Goal: Task Accomplishment & Management: Manage account settings

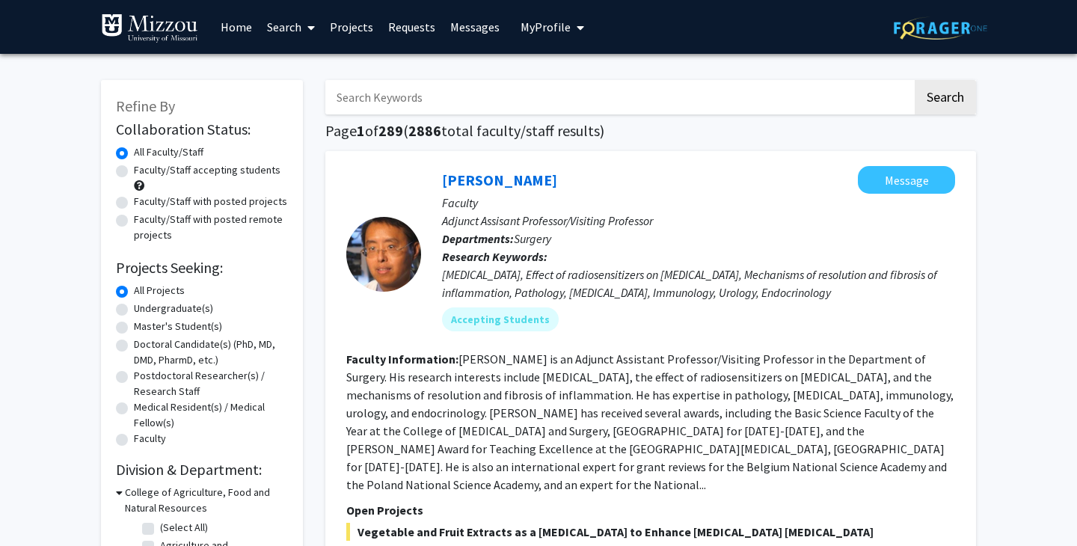
click at [582, 31] on button "My Profile" at bounding box center [552, 27] width 73 height 54
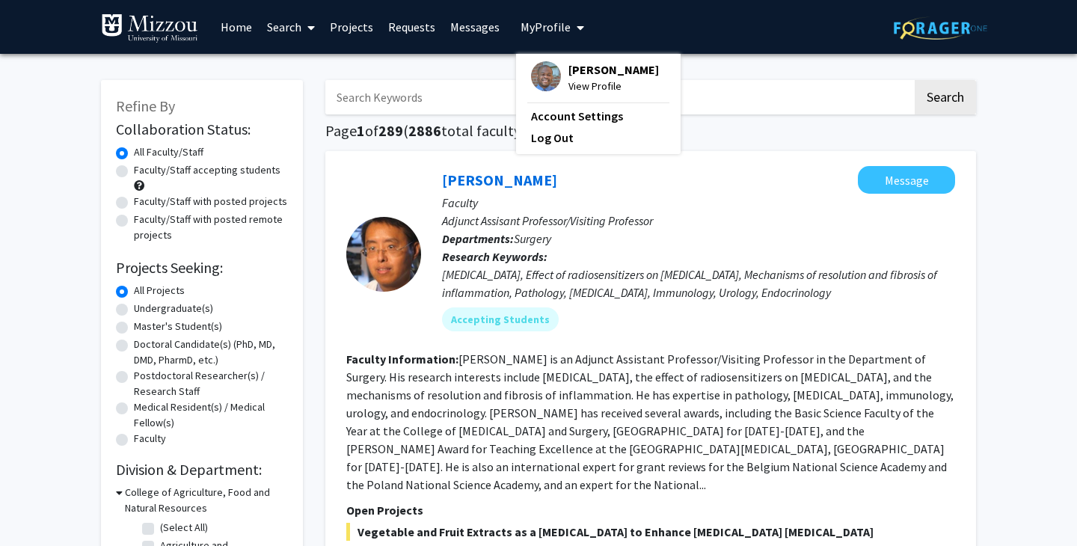
click at [593, 71] on span "[PERSON_NAME]" at bounding box center [613, 69] width 90 height 16
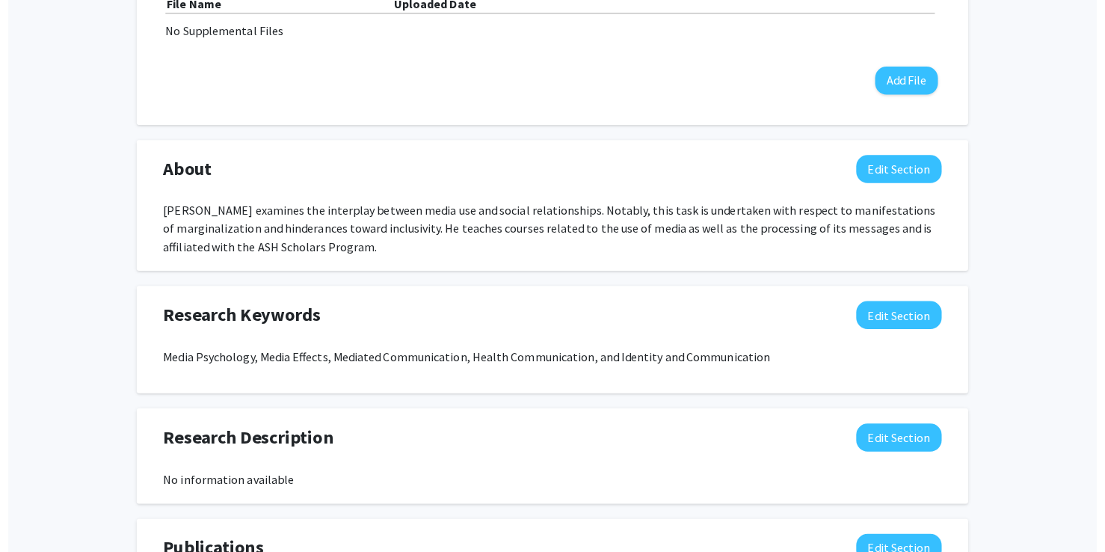
scroll to position [554, 0]
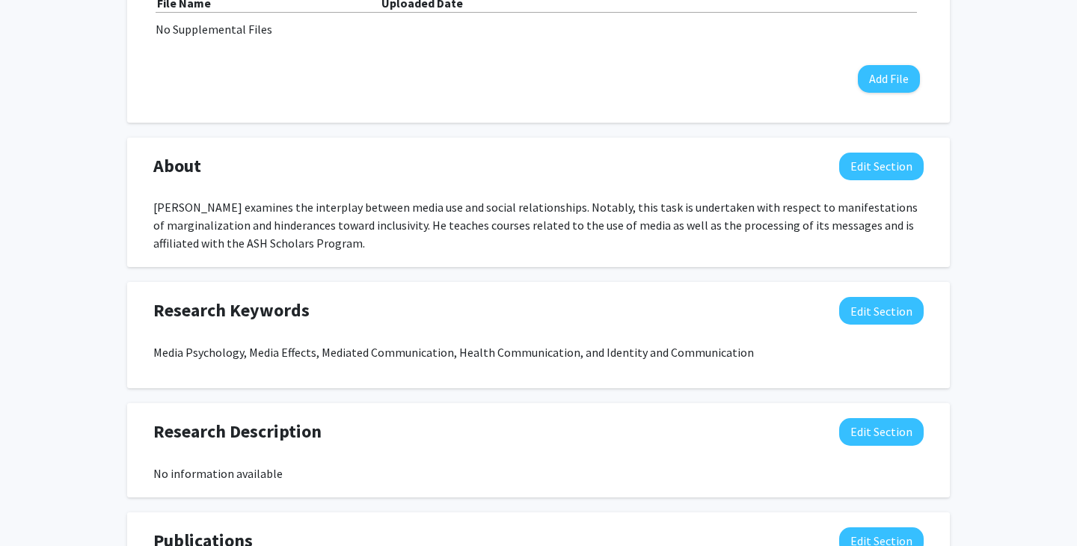
click at [1000, 185] on div "[PERSON_NAME] Edit Section See Public View help Title: Associate Professor Degr…" at bounding box center [538, 224] width 1077 height 1449
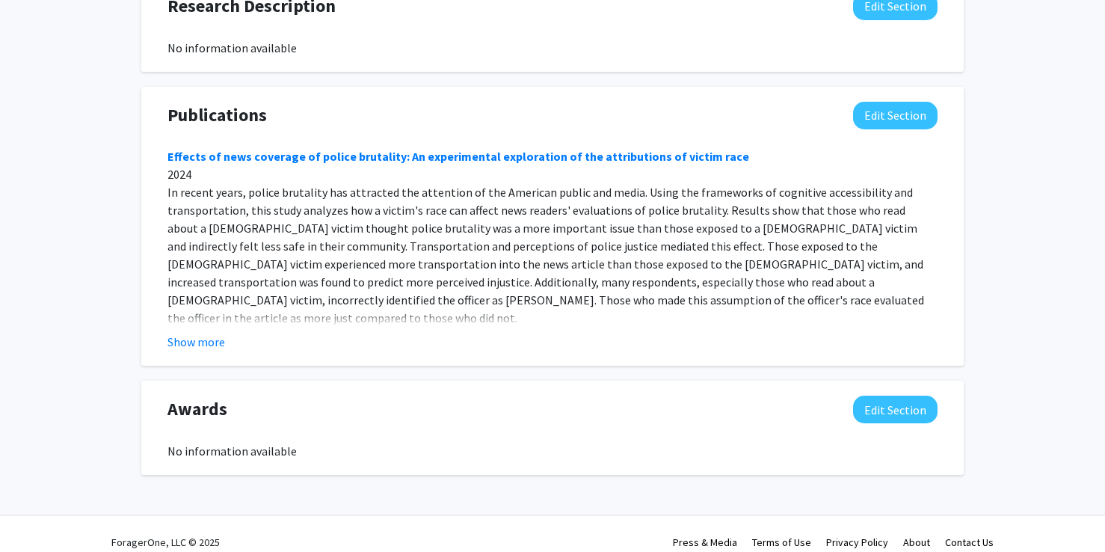
scroll to position [996, 0]
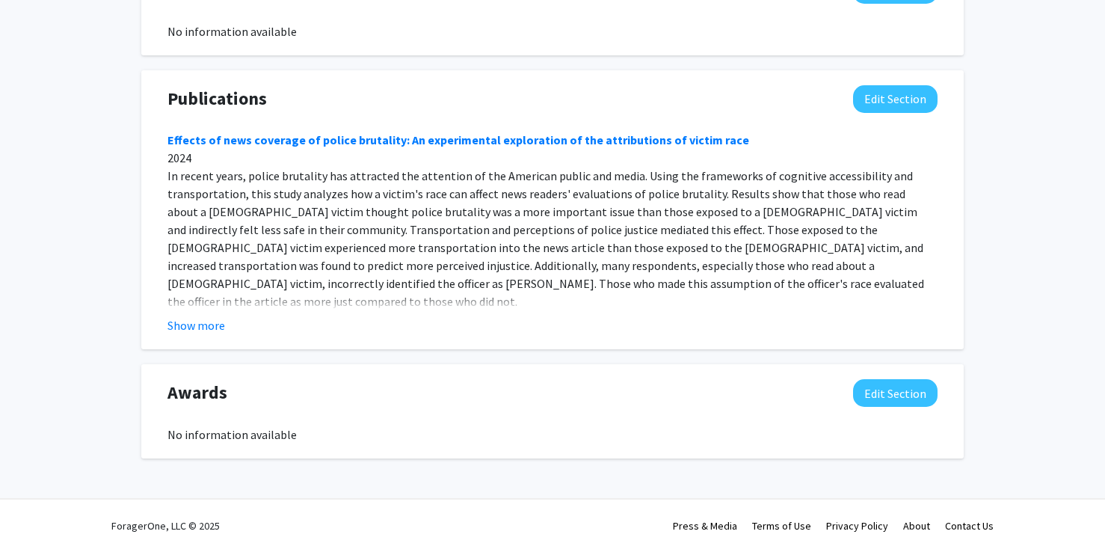
click at [206, 330] on button "Show more" at bounding box center [196, 325] width 58 height 18
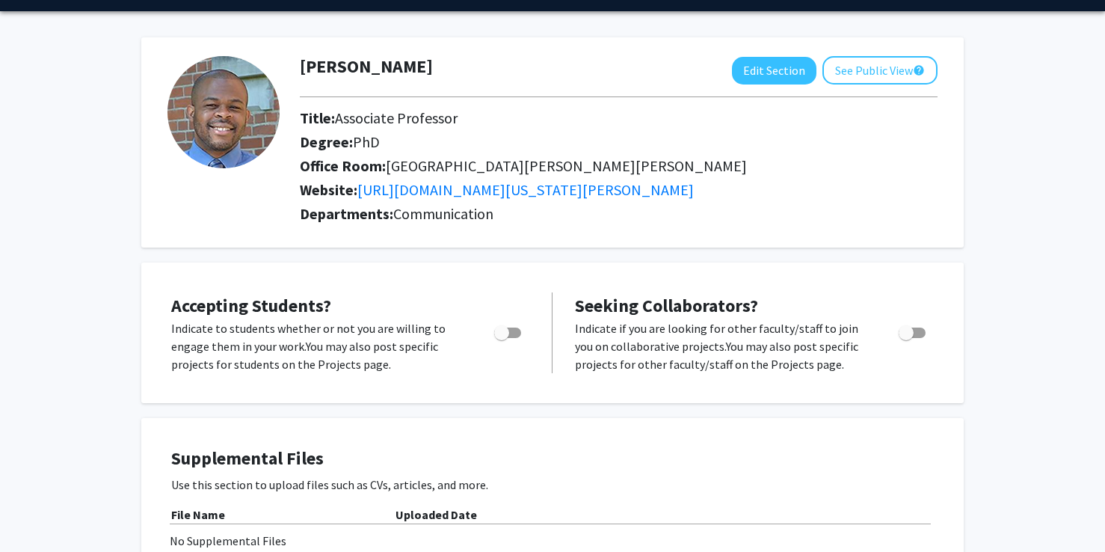
scroll to position [35, 0]
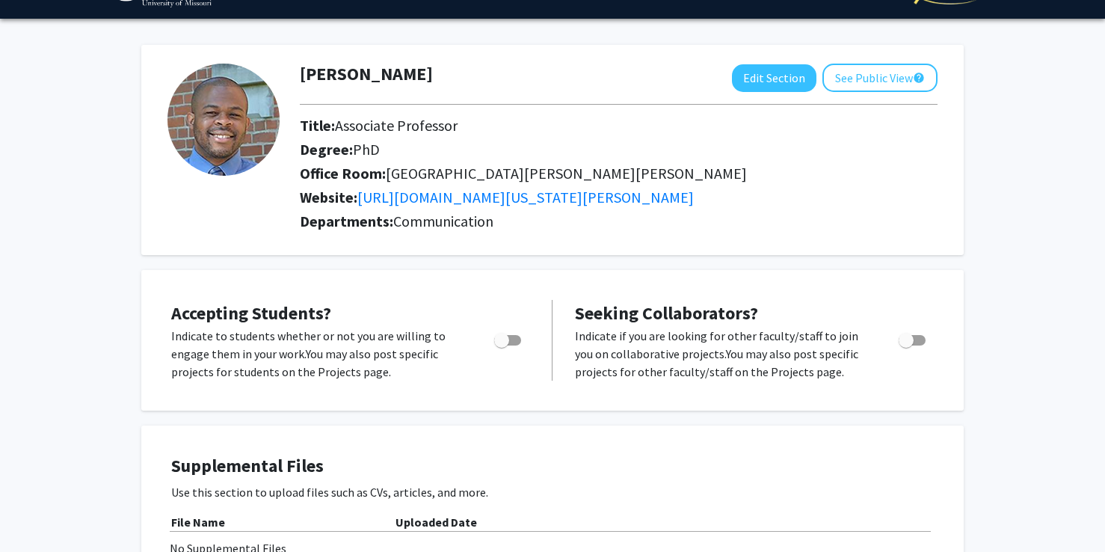
click at [506, 342] on span "Toggle" at bounding box center [501, 340] width 15 height 15
click at [502, 345] on input "Would you like to permit student requests?" at bounding box center [501, 345] width 1 height 1
checkbox input "true"
click at [918, 336] on span "Toggle" at bounding box center [912, 340] width 27 height 10
click at [906, 345] on input "Toggle" at bounding box center [905, 345] width 1 height 1
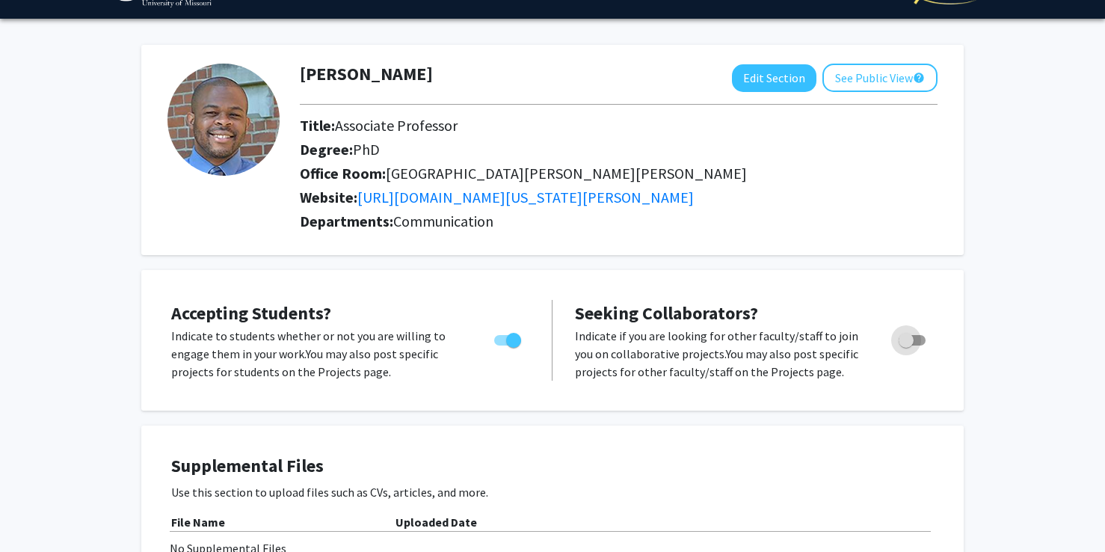
checkbox input "true"
